Goal: Transaction & Acquisition: Purchase product/service

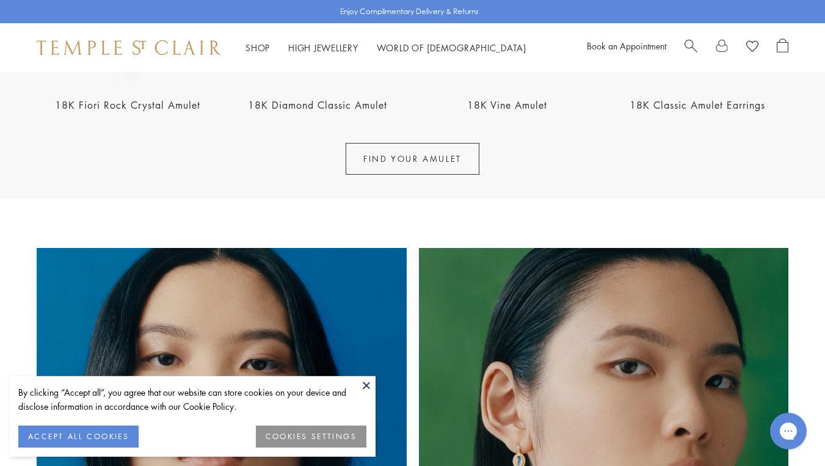
scroll to position [609, 0]
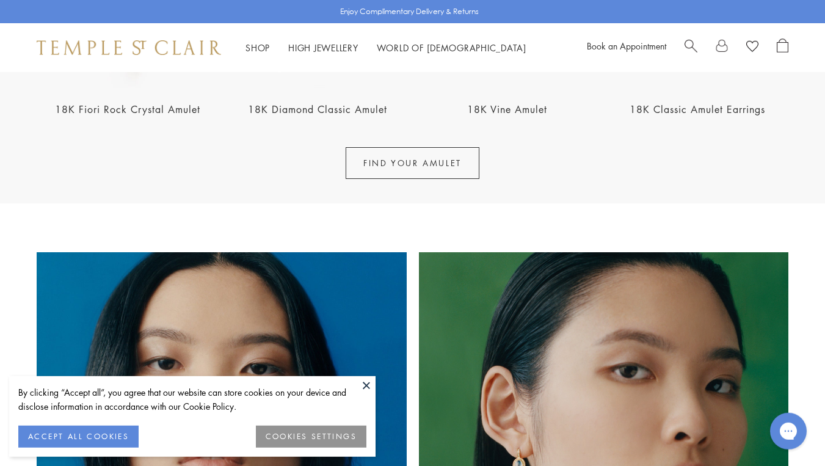
click at [373, 390] on button at bounding box center [366, 385] width 18 height 18
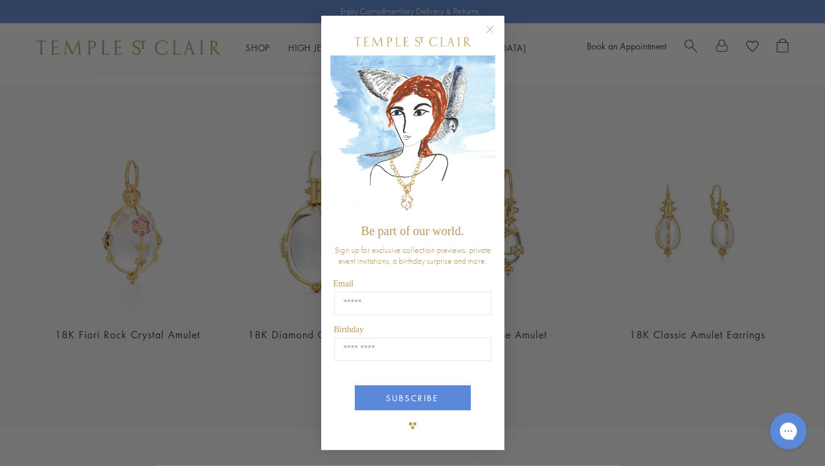
scroll to position [385, 0]
click at [490, 37] on circle "Close dialog" at bounding box center [489, 29] width 15 height 15
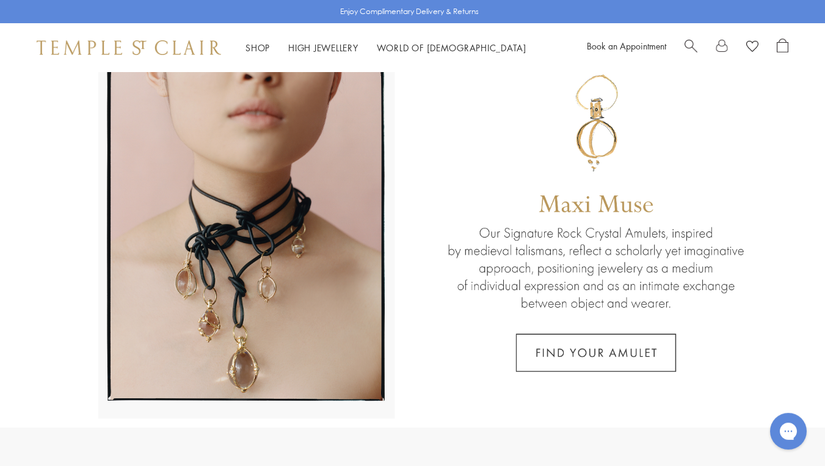
scroll to position [0, 0]
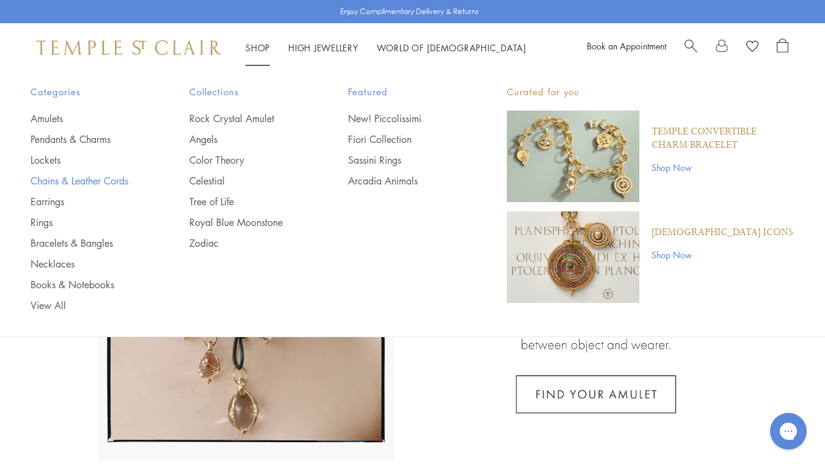
click at [111, 181] on link "Chains & Leather Cords" at bounding box center [86, 180] width 110 height 13
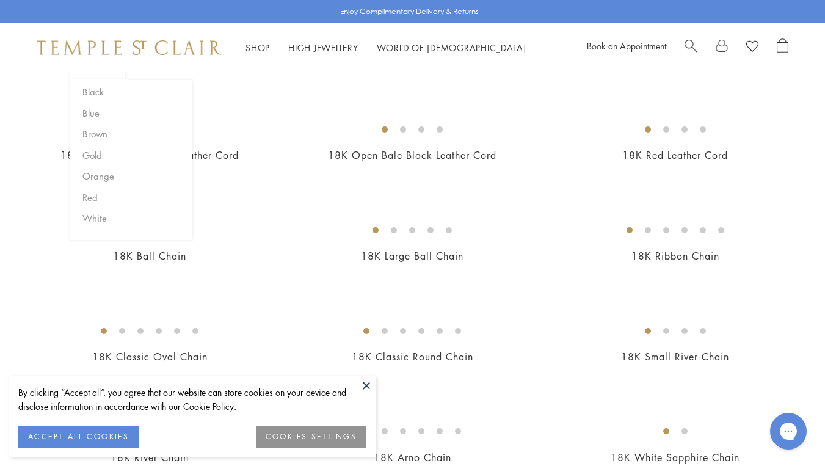
scroll to position [300, 0]
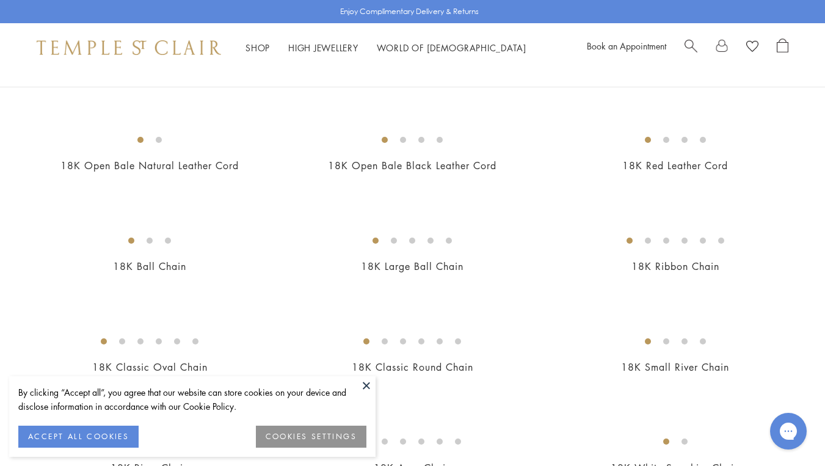
click at [363, 385] on button at bounding box center [366, 385] width 18 height 18
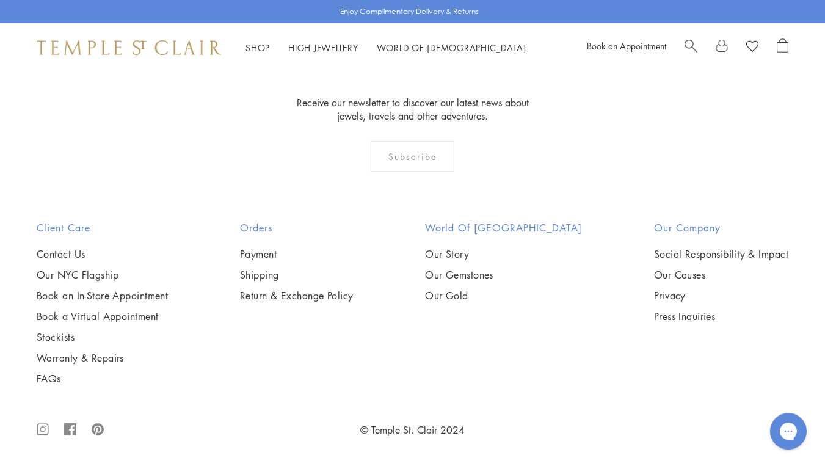
scroll to position [1631, 0]
click at [0, 0] on img at bounding box center [0, 0] width 0 height 0
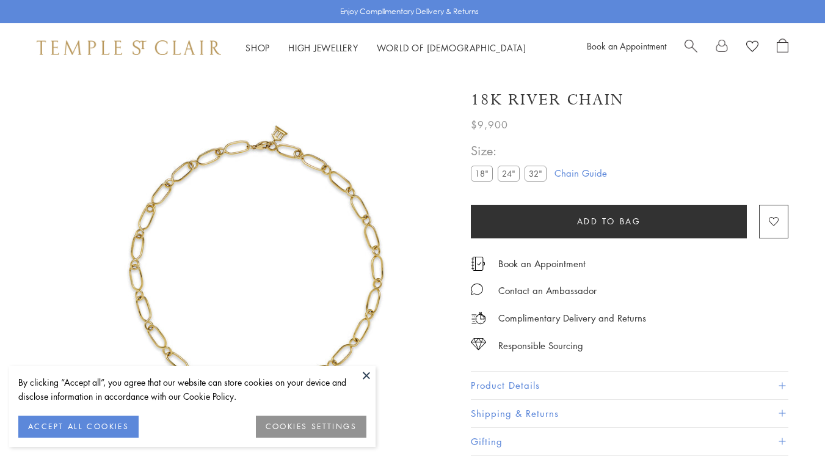
click at [382, 379] on img at bounding box center [256, 267] width 391 height 391
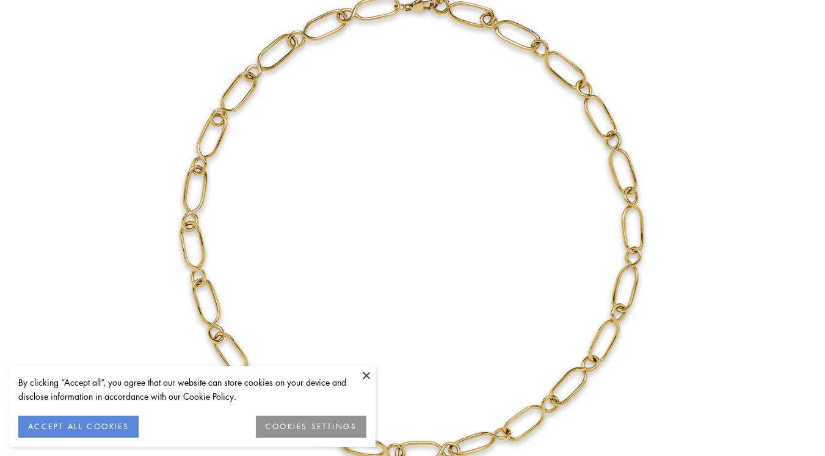
click at [363, 376] on button at bounding box center [366, 375] width 18 height 18
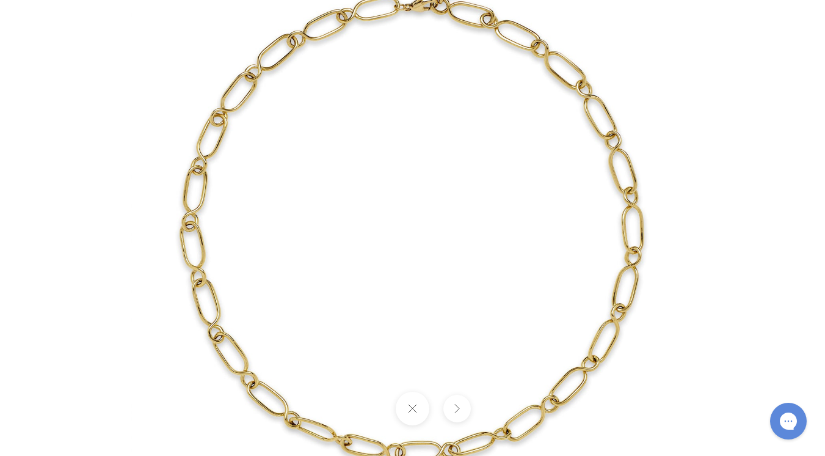
click at [459, 411] on button at bounding box center [456, 408] width 27 height 27
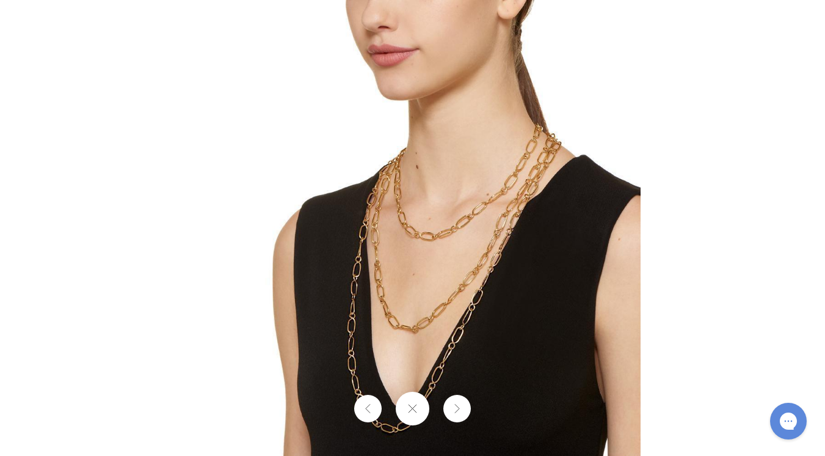
click at [409, 411] on button at bounding box center [413, 408] width 34 height 34
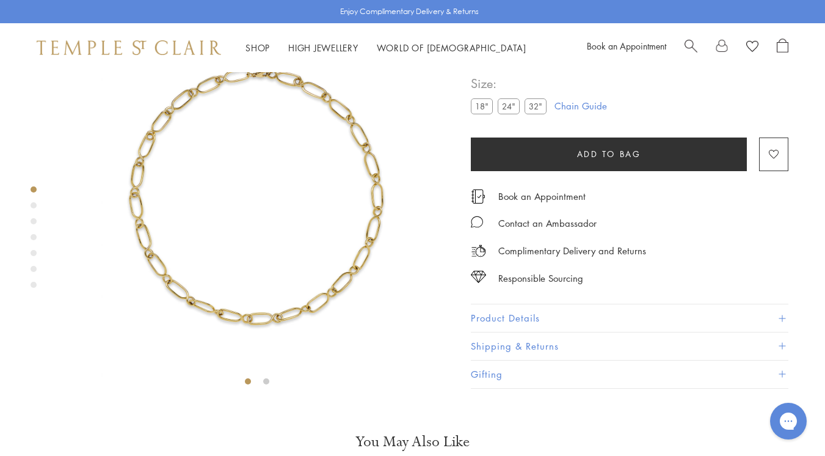
click at [539, 114] on label "32"" at bounding box center [536, 106] width 22 height 15
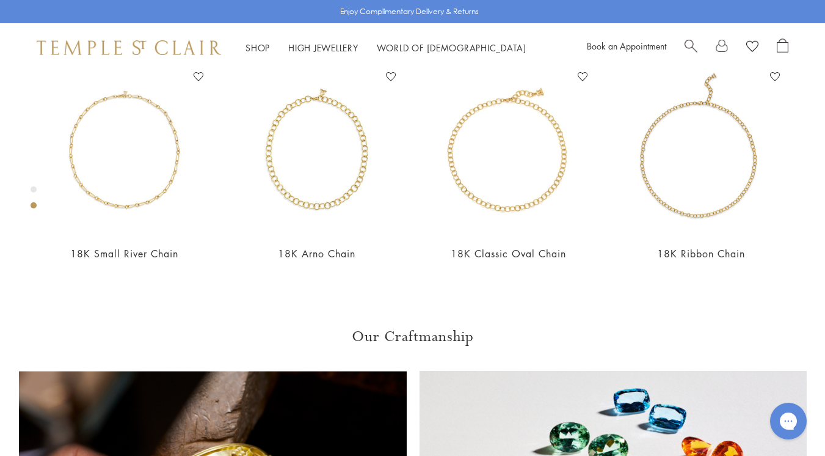
scroll to position [478, 0]
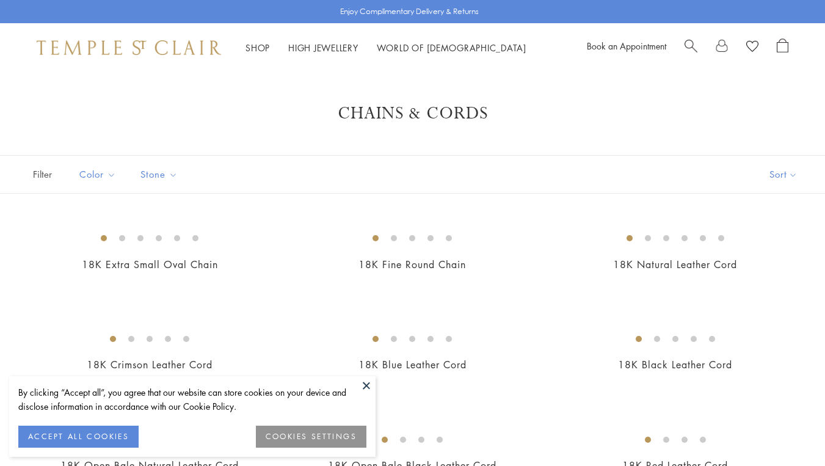
scroll to position [1631, 0]
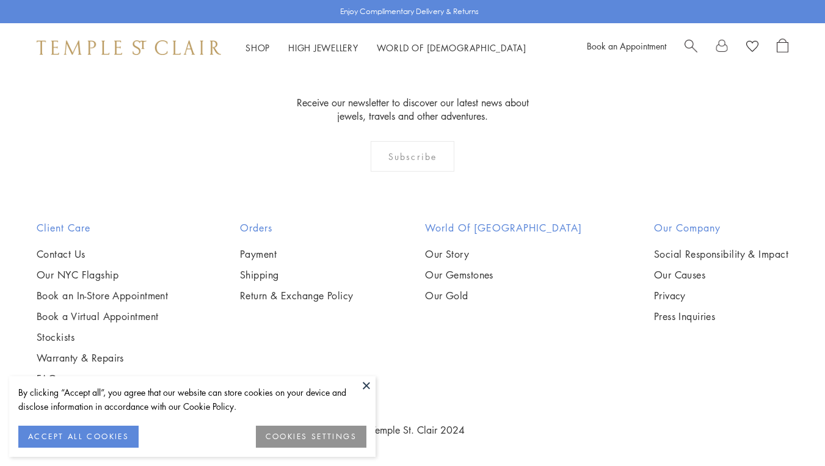
click at [376, 390] on button at bounding box center [366, 385] width 18 height 18
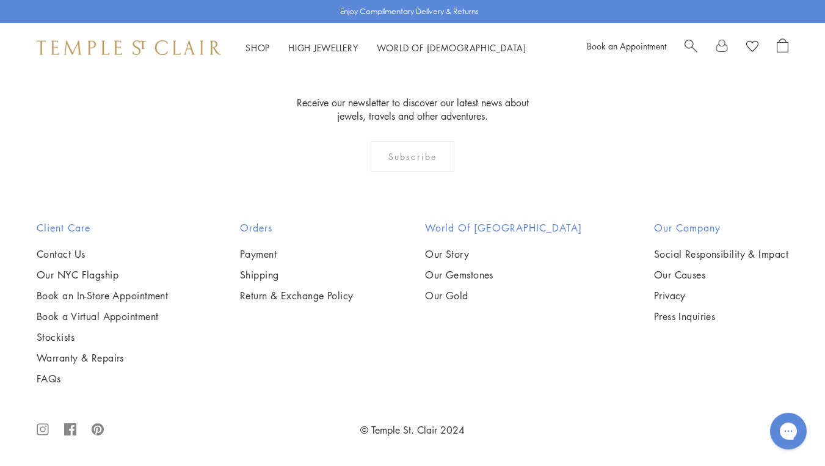
scroll to position [1348, 0]
click at [0, 0] on img at bounding box center [0, 0] width 0 height 0
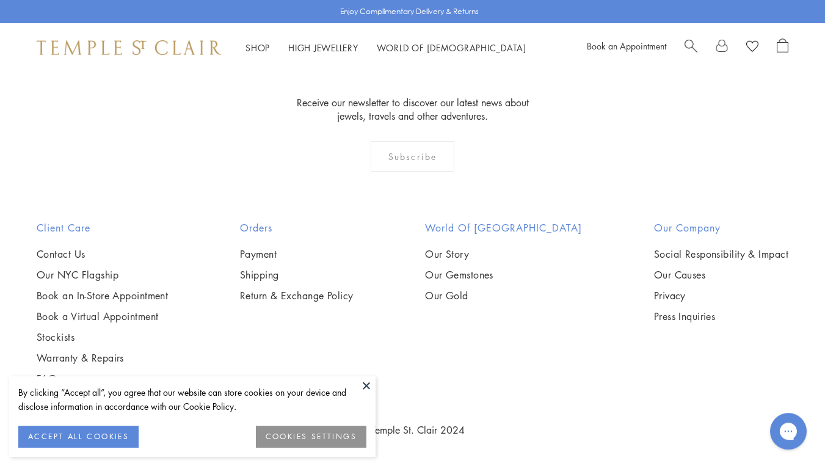
scroll to position [1177, 0]
click at [368, 383] on button at bounding box center [366, 385] width 18 height 18
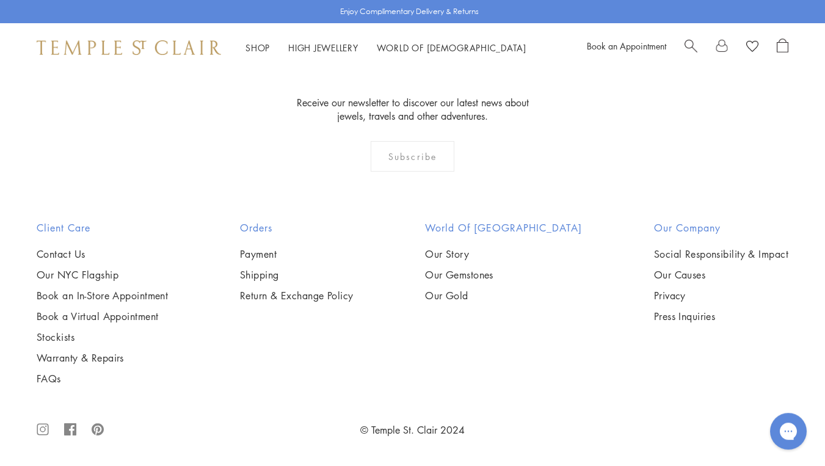
scroll to position [1479, 0]
click at [0, 0] on img at bounding box center [0, 0] width 0 height 0
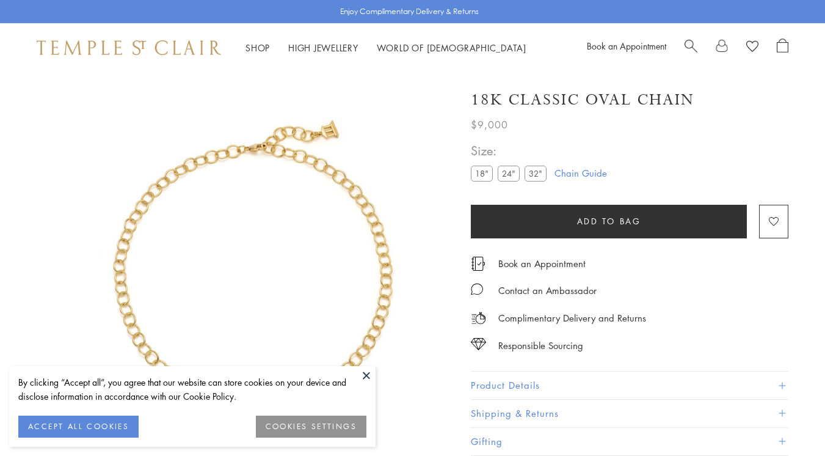
click at [540, 171] on label "32"" at bounding box center [536, 173] width 22 height 15
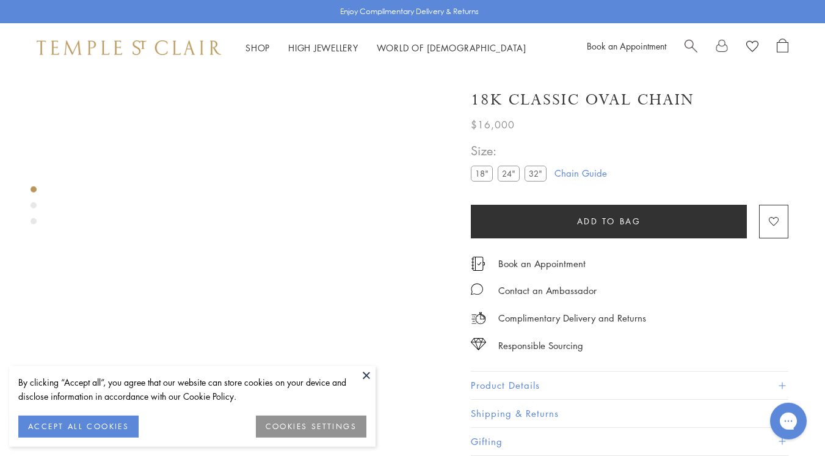
scroll to position [1, 0]
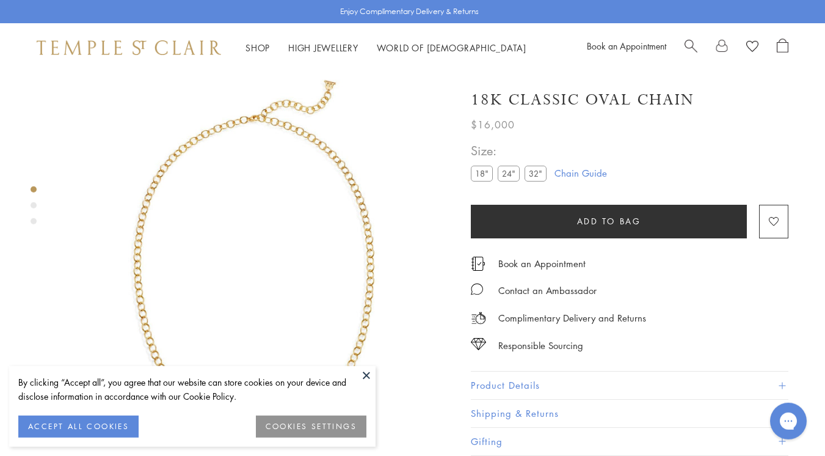
click at [784, 379] on button "Product Details" at bounding box center [630, 384] width 318 height 27
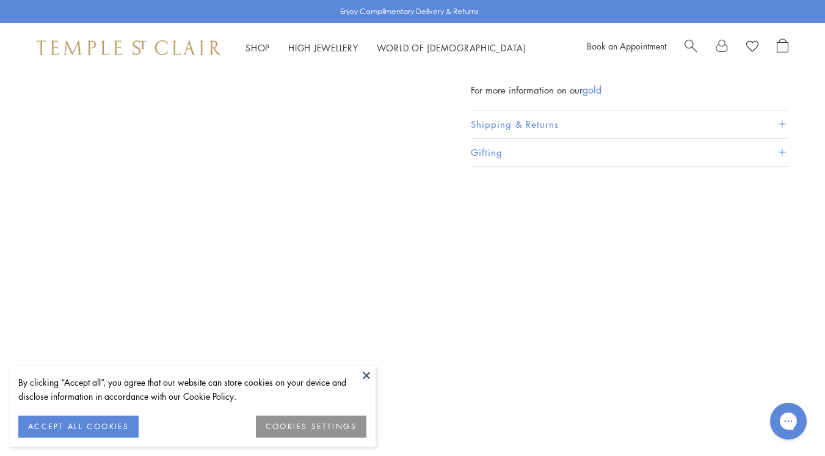
scroll to position [639, 0]
